Goal: Task Accomplishment & Management: Complete application form

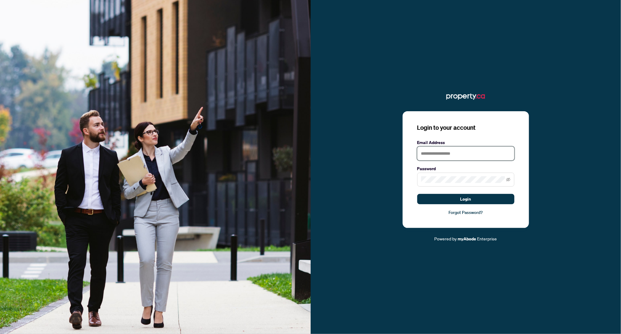
click at [449, 148] on input "text" at bounding box center [465, 153] width 97 height 14
type input "**********"
click at [444, 172] on label "Password" at bounding box center [465, 168] width 97 height 7
click at [417, 194] on button "Login" at bounding box center [465, 199] width 97 height 10
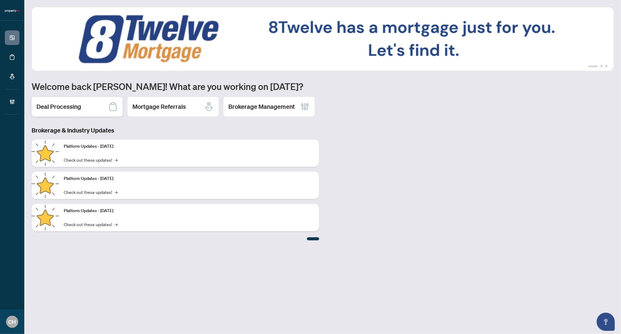
click at [101, 108] on div "Deal Processing" at bounding box center [77, 106] width 91 height 19
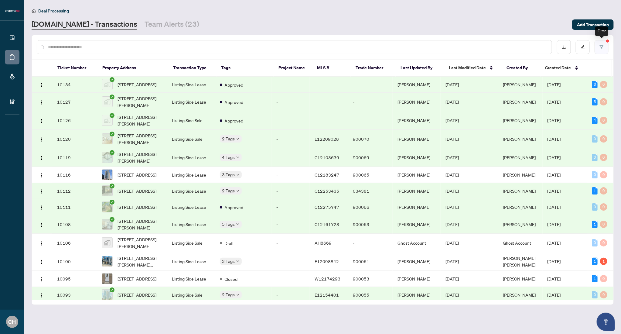
click at [598, 42] on button "button" at bounding box center [601, 47] width 14 height 14
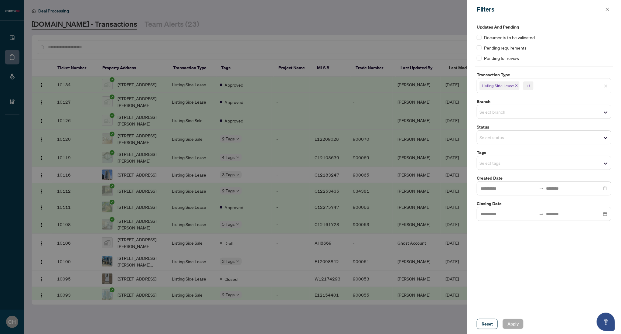
click at [516, 86] on icon "close" at bounding box center [516, 85] width 2 height 2
click at [513, 86] on icon "close" at bounding box center [513, 85] width 3 height 3
click at [595, 90] on div "Select transaction type" at bounding box center [543, 85] width 134 height 14
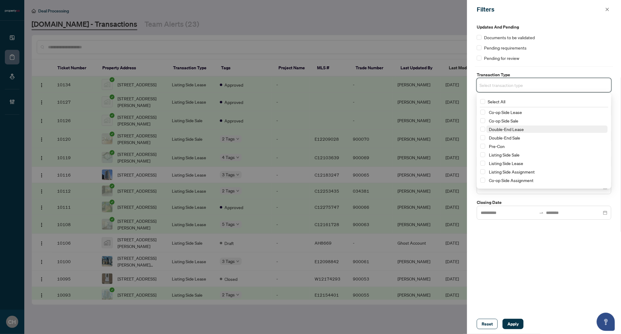
click at [561, 131] on span "Double-End Lease" at bounding box center [546, 128] width 121 height 7
click at [558, 140] on span "Double-End Sale" at bounding box center [546, 138] width 121 height 7
click at [555, 148] on span "Pre-Con" at bounding box center [546, 147] width 121 height 7
click at [554, 156] on span "Listing Side Sale" at bounding box center [546, 155] width 121 height 7
click at [552, 162] on span "Listing Side Lease" at bounding box center [546, 164] width 121 height 7
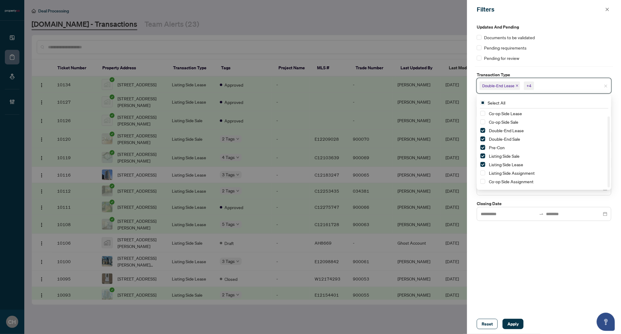
scroll to position [7, 0]
click at [550, 226] on div "Updates and Pending Documents to be validated Pending requirements Pending for …" at bounding box center [544, 166] width 154 height 295
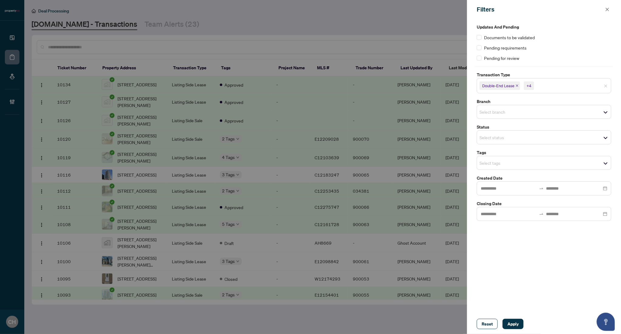
click at [519, 318] on div "Reset Apply" at bounding box center [544, 324] width 154 height 20
click at [517, 322] on button "Apply" at bounding box center [512, 323] width 21 height 10
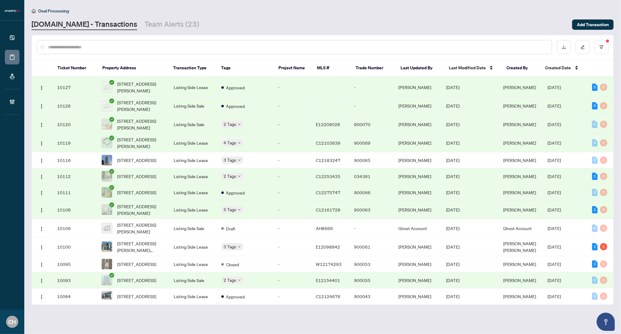
scroll to position [0, 0]
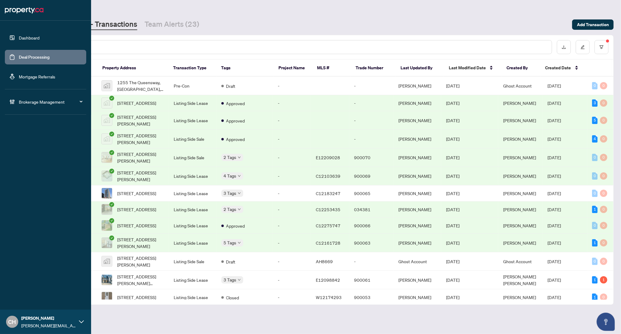
click at [39, 40] on link "Dashboard" at bounding box center [29, 37] width 21 height 5
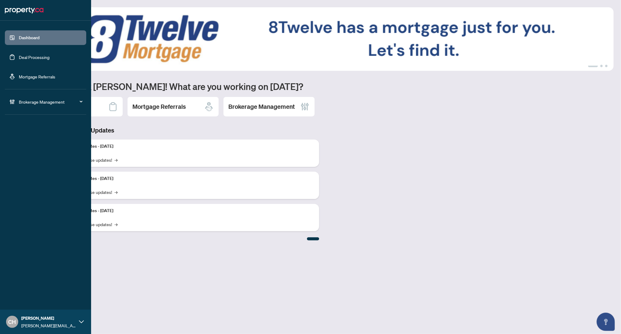
click at [30, 60] on link "Deal Processing" at bounding box center [34, 56] width 31 height 5
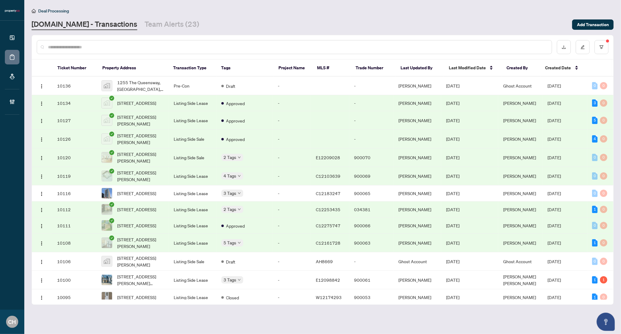
click at [486, 8] on div "Deal Processing" at bounding box center [323, 10] width 582 height 7
click at [599, 23] on span "Add Transaction" at bounding box center [593, 25] width 32 height 10
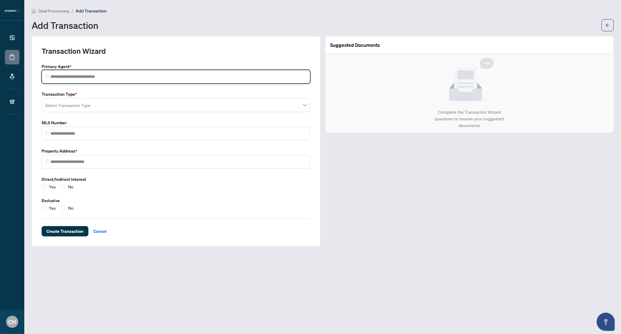
click at [63, 77] on input "search" at bounding box center [178, 76] width 256 height 6
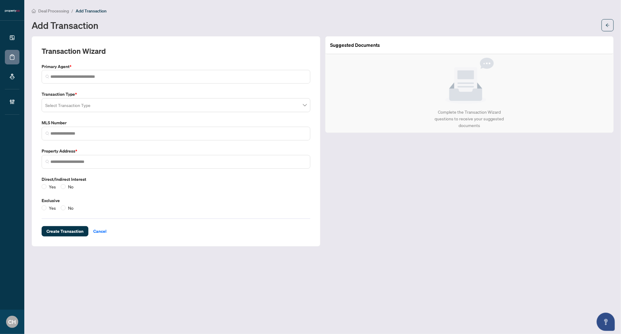
click at [92, 103] on div "Transaction Type * Select Transaction Type" at bounding box center [175, 101] width 273 height 21
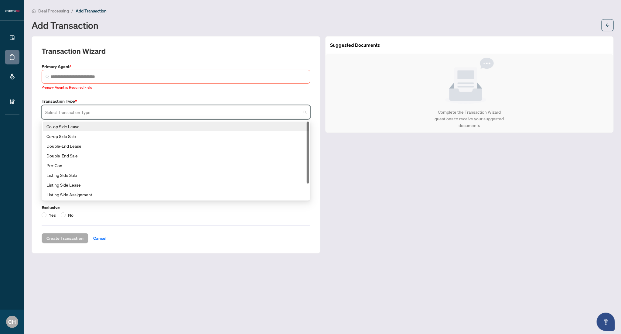
click at [119, 93] on div "Transaction Wizard Primary Agent * Primary Agent is Required Field Transaction …" at bounding box center [176, 144] width 269 height 197
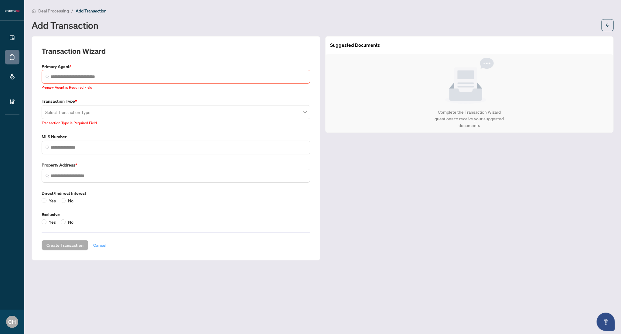
click at [93, 241] on span "Cancel" at bounding box center [99, 245] width 13 height 10
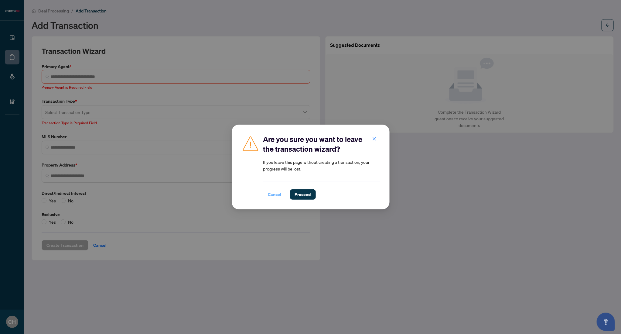
click at [272, 195] on span "Cancel" at bounding box center [274, 194] width 13 height 10
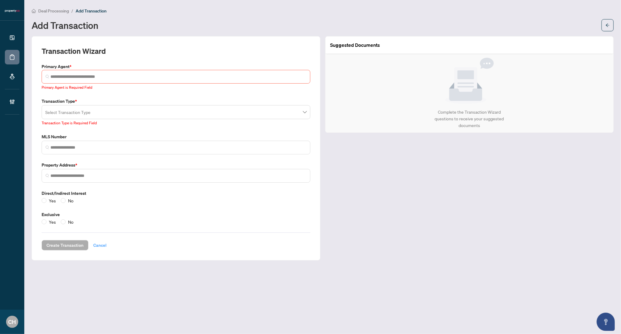
click at [93, 246] on span "Cancel" at bounding box center [99, 245] width 13 height 10
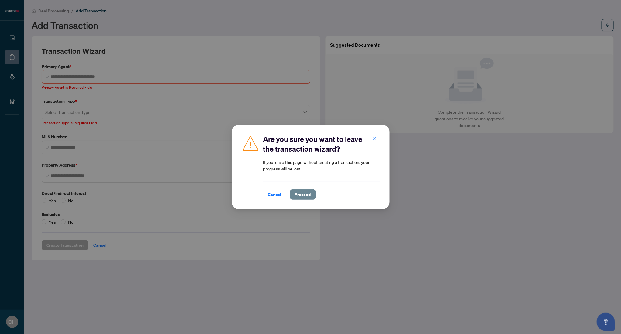
click at [304, 198] on span "Proceed" at bounding box center [303, 194] width 16 height 10
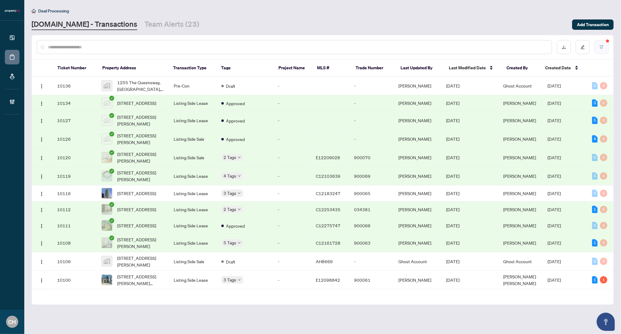
click at [603, 45] on icon "filter" at bounding box center [601, 47] width 4 height 4
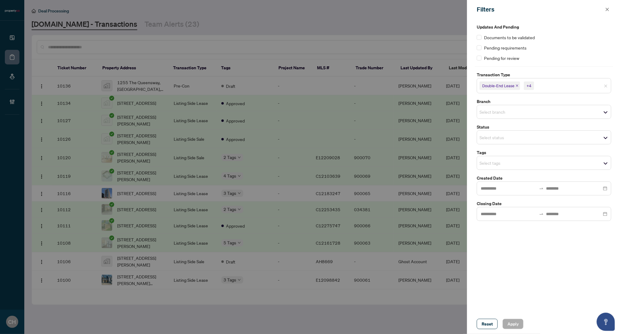
click at [554, 116] on div "Select branch" at bounding box center [543, 112] width 134 height 14
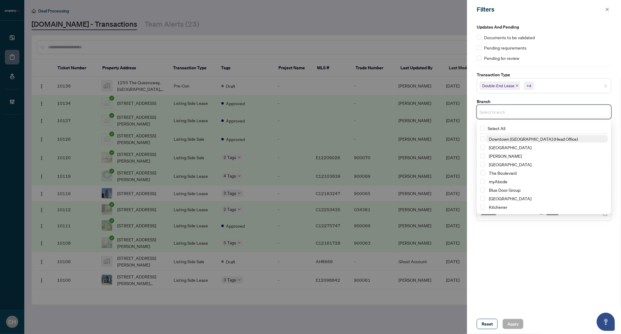
click at [554, 116] on div "Select branch" at bounding box center [543, 112] width 134 height 14
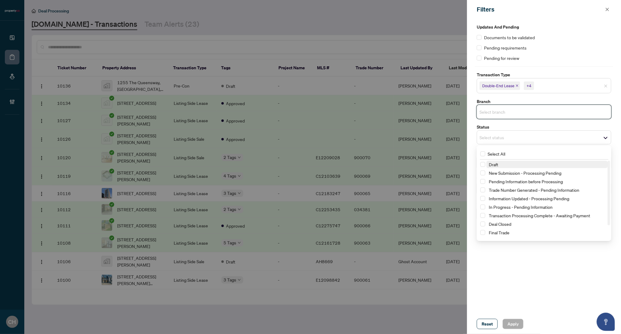
click at [551, 142] on div "Select status" at bounding box center [543, 137] width 134 height 14
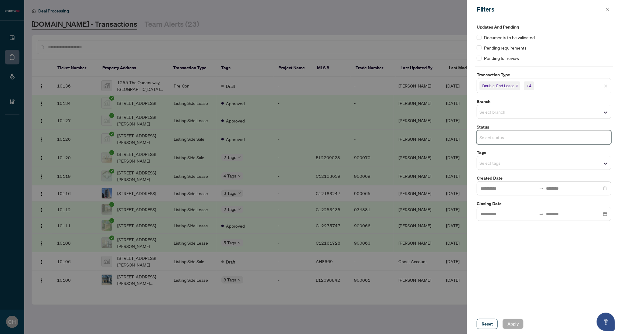
click at [551, 159] on span "Select tags" at bounding box center [544, 162] width 134 height 8
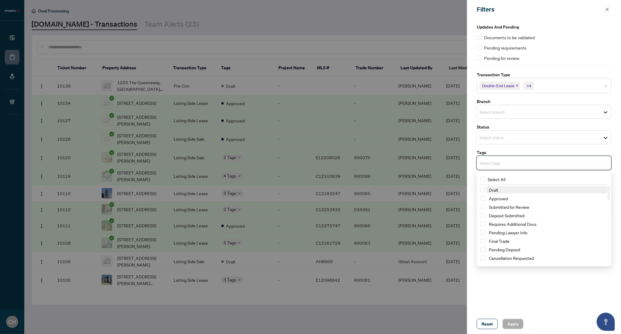
click at [550, 148] on div "Updates and Pending Documents to be validated Pending requirements Pending for …" at bounding box center [544, 122] width 138 height 197
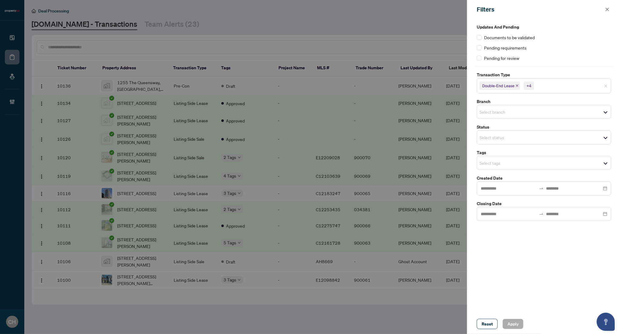
click at [309, 199] on div at bounding box center [310, 167] width 621 height 334
click at [516, 73] on label "Transaction Type" at bounding box center [543, 74] width 134 height 7
click at [607, 8] on icon "close" at bounding box center [607, 9] width 4 height 4
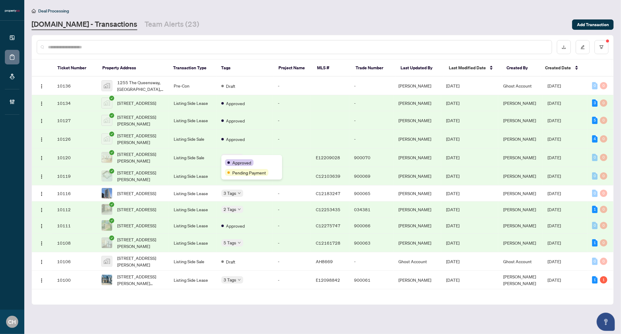
click at [236, 161] on span "Approved" at bounding box center [241, 162] width 19 height 7
